Goal: Information Seeking & Learning: Find specific fact

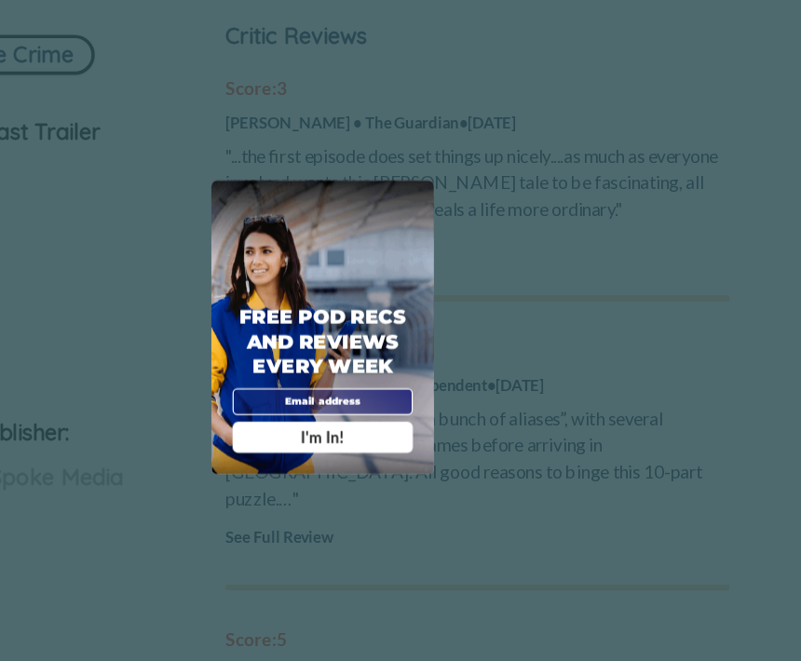
scroll to position [746, 0]
click at [362, 208] on div "Free Pod Recs and Reviews every week I'm In!" at bounding box center [400, 331] width 186 height 246
click at [477, 214] on span "X" at bounding box center [481, 220] width 8 height 12
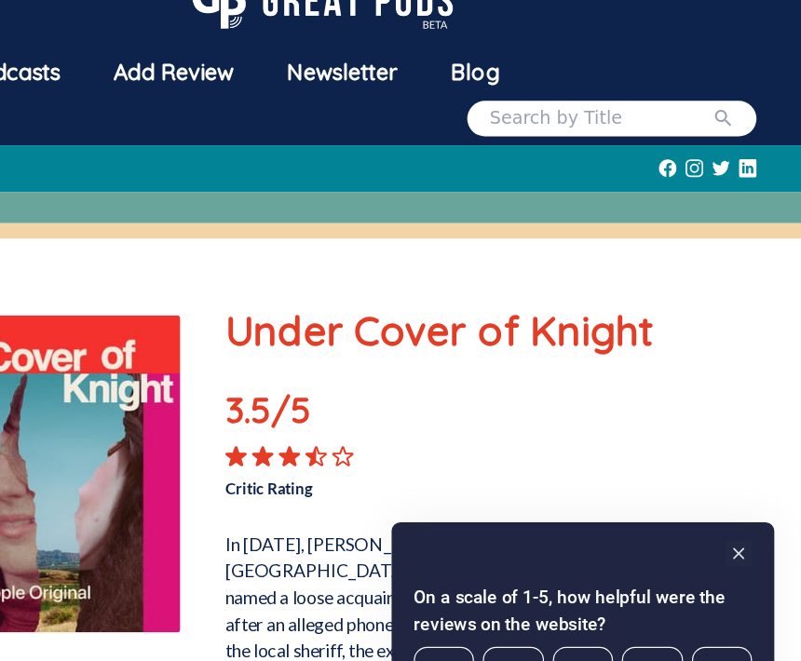
scroll to position [0, 0]
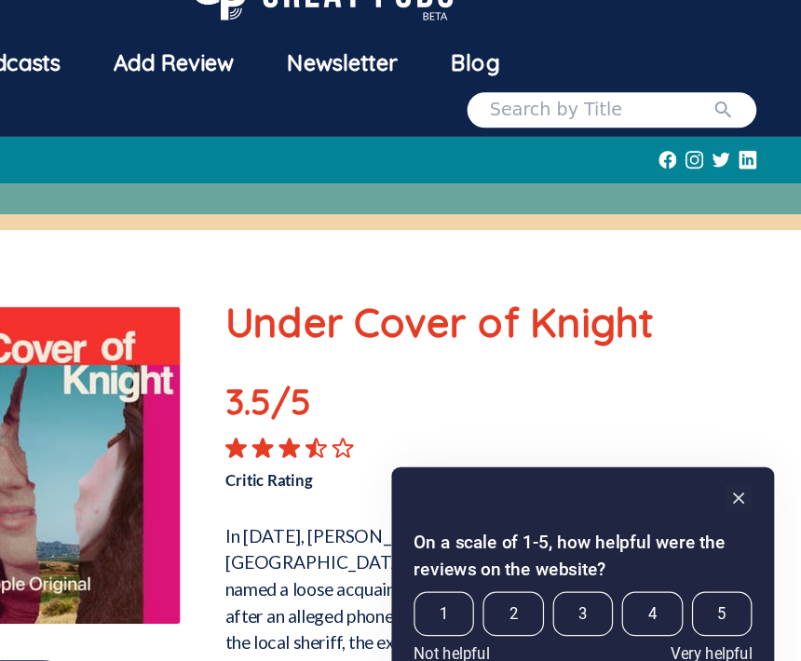
click at [540, 128] on input "search" at bounding box center [633, 139] width 186 height 22
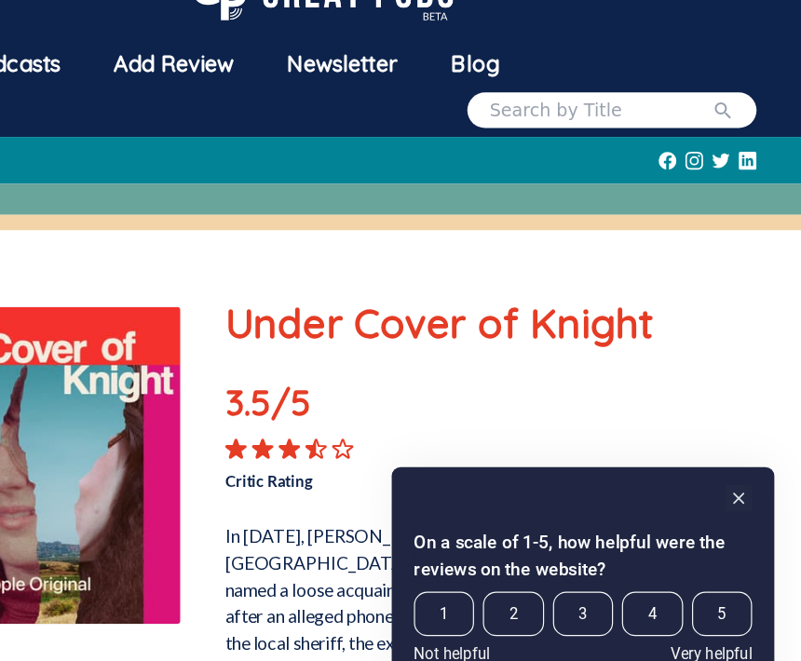
type input "W"
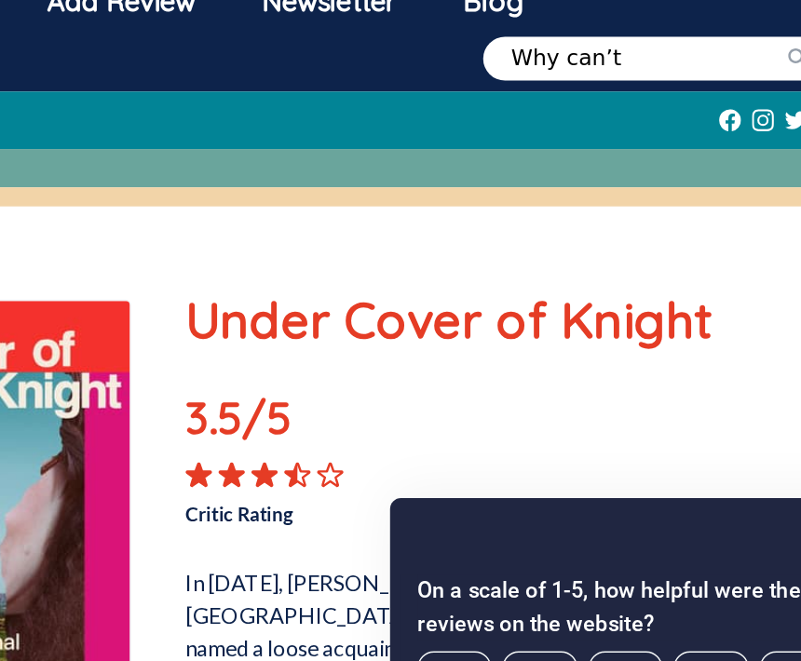
type input "Why can’t"
click at [726, 128] on button "submit" at bounding box center [735, 139] width 19 height 22
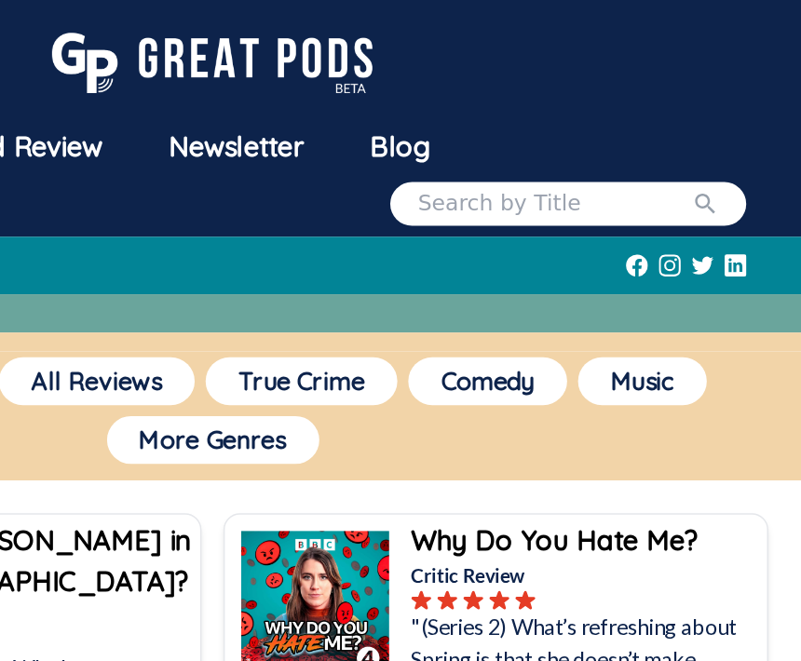
click at [540, 137] on input "search" at bounding box center [633, 139] width 186 height 22
click at [726, 139] on button "submit" at bounding box center [735, 139] width 19 height 22
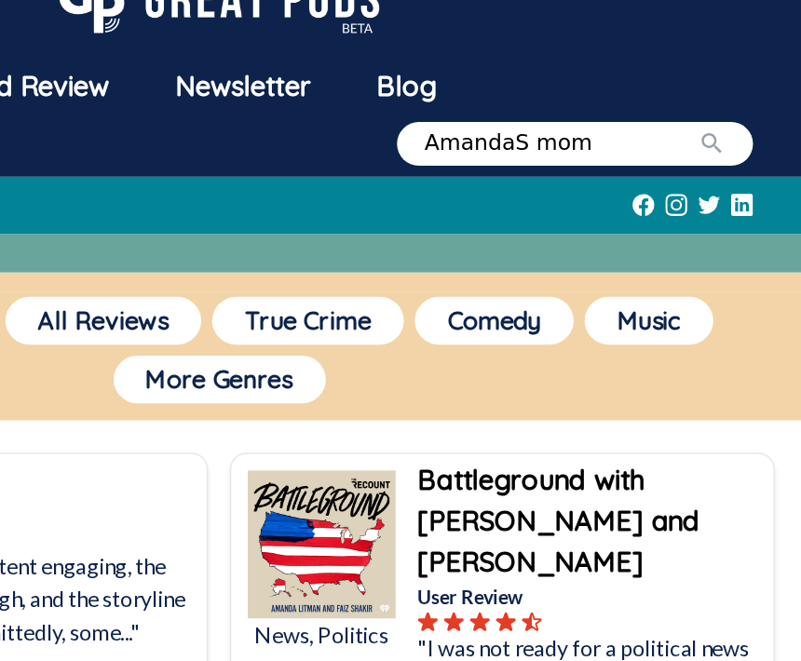
type input "AmandaS mom"
click at [726, 128] on button "submit" at bounding box center [735, 139] width 19 height 22
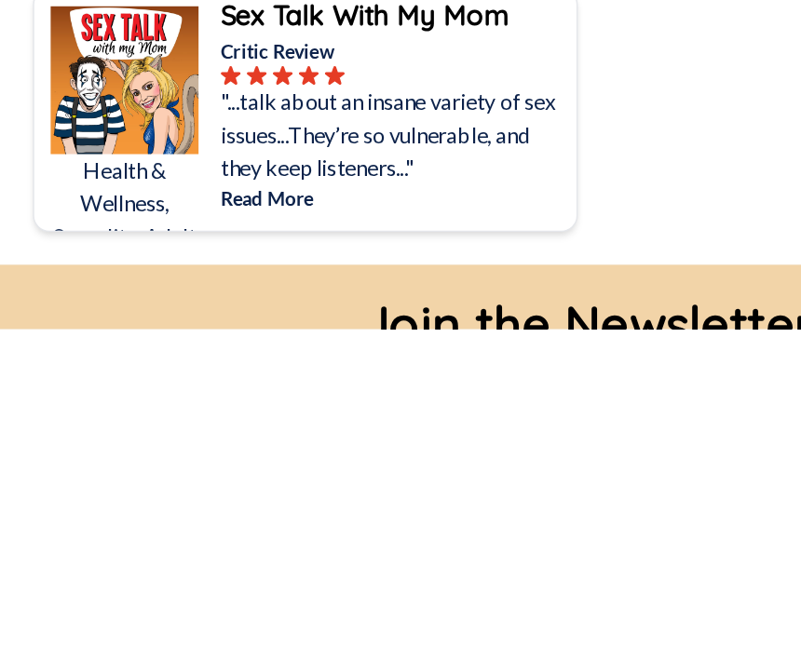
scroll to position [1184, 0]
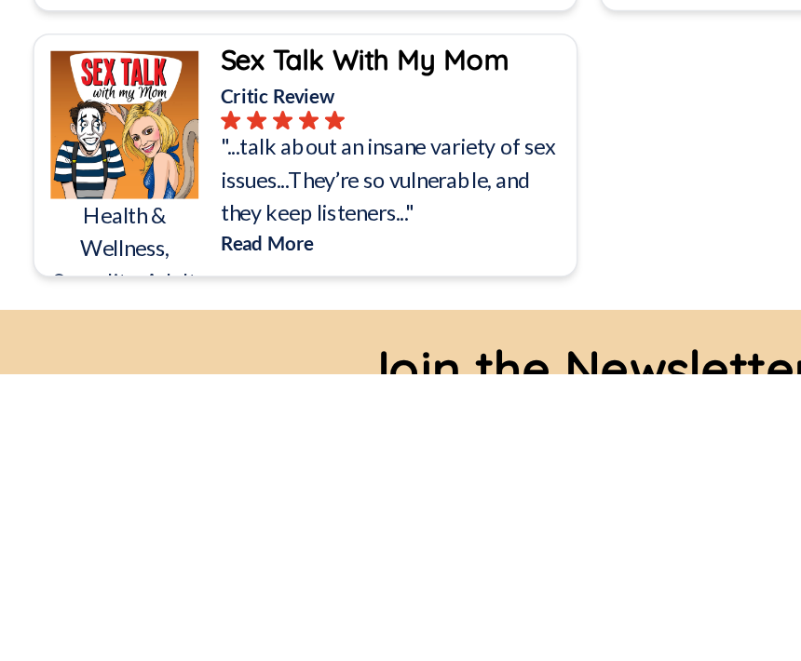
click at [363, 562] on p "Read More" at bounding box center [269, 572] width 238 height 20
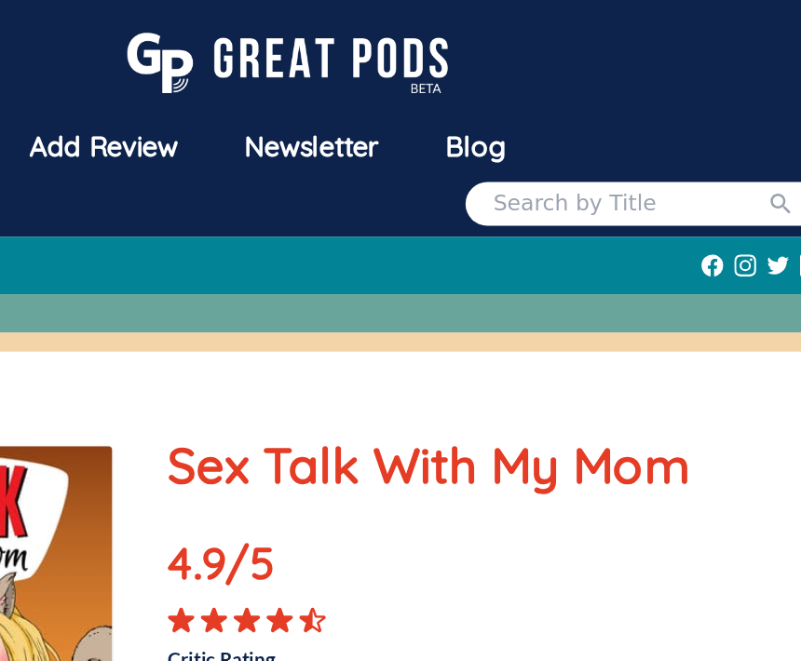
click at [540, 139] on input "search" at bounding box center [633, 139] width 186 height 22
type input "S"
type input "Why can’t we talk"
click at [726, 139] on button "submit" at bounding box center [735, 139] width 19 height 22
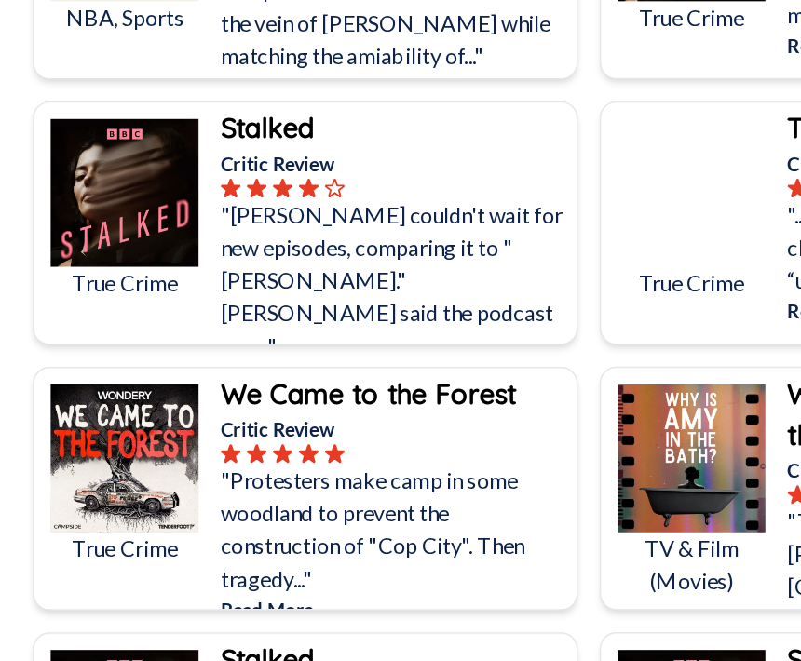
scroll to position [588, 0]
